Goal: Find specific page/section: Find specific page/section

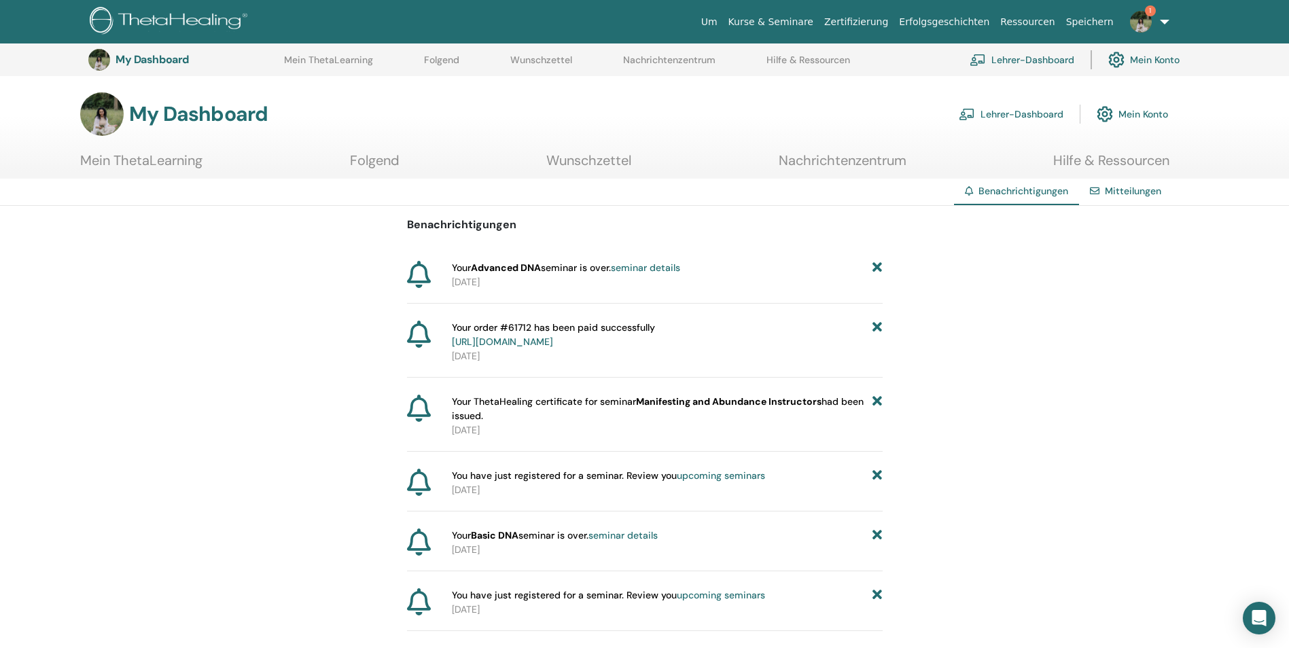
scroll to position [599, 0]
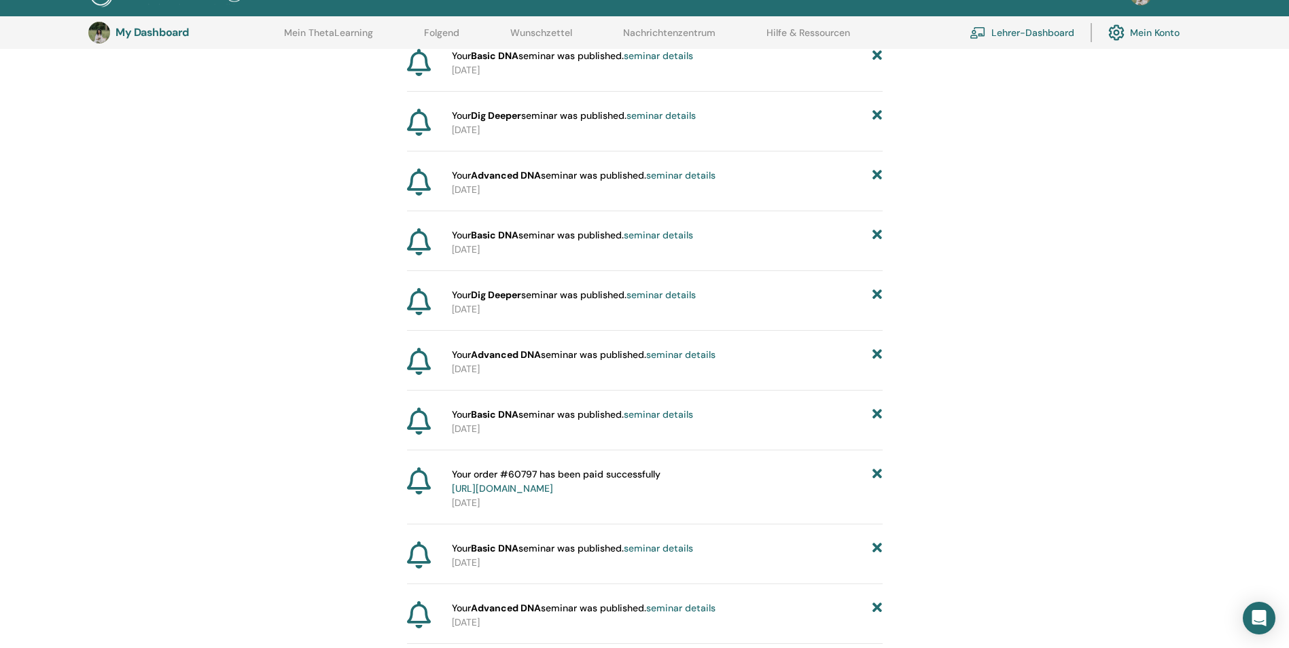
click at [1006, 27] on link "Lehrer-Dashboard" at bounding box center [1021, 33] width 105 height 30
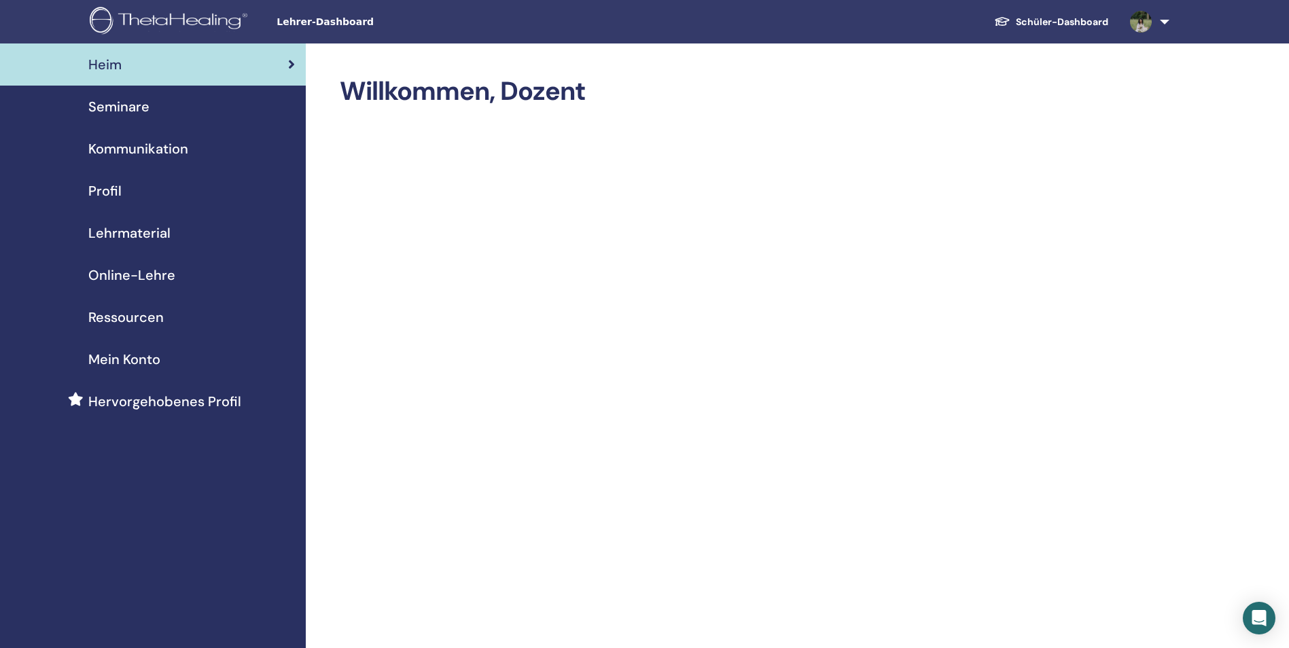
click at [180, 123] on link "Seminare" at bounding box center [153, 107] width 306 height 42
